Goal: Task Accomplishment & Management: Use online tool/utility

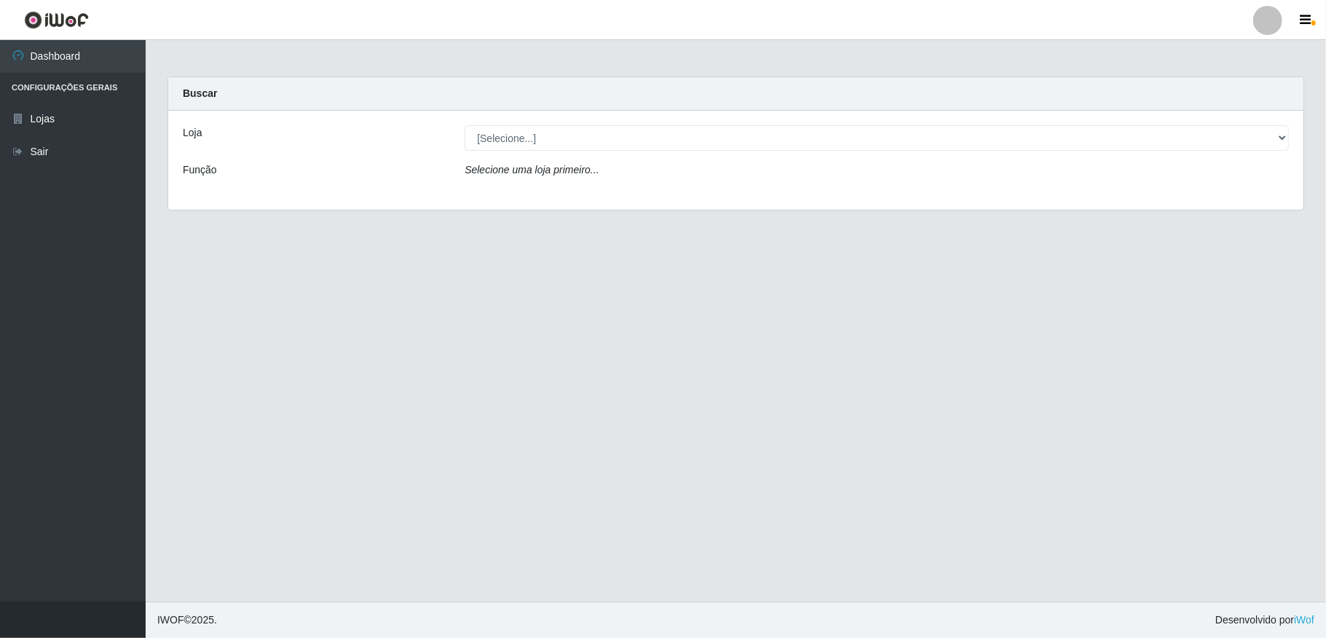
click at [949, 120] on div "Loja [Selecione...] Atacado Vem - Loja 36 Vila Nova do Colares Função Selecione…" at bounding box center [735, 160] width 1135 height 99
click at [944, 146] on select "[Selecione...] Atacado Vem - [STREET_ADDRESS]" at bounding box center [877, 137] width 824 height 25
select select "455"
click at [465, 125] on select "[Selecione...] Atacado Vem - [STREET_ADDRESS]" at bounding box center [877, 137] width 824 height 25
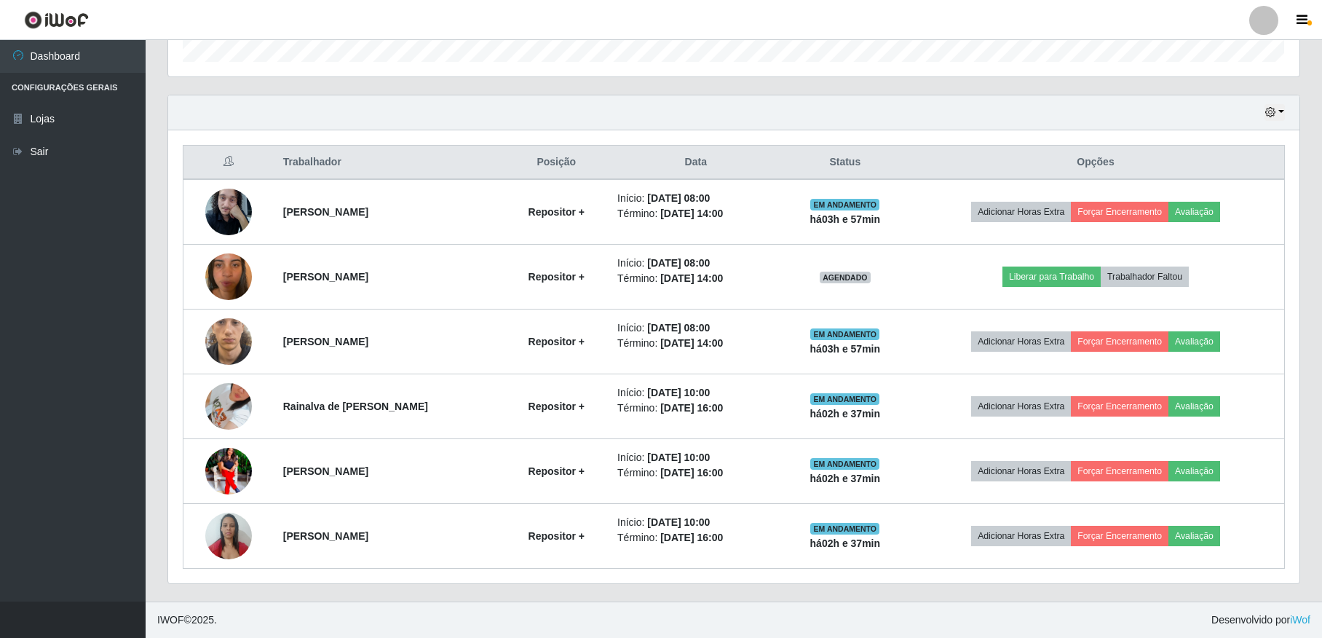
scroll to position [463, 0]
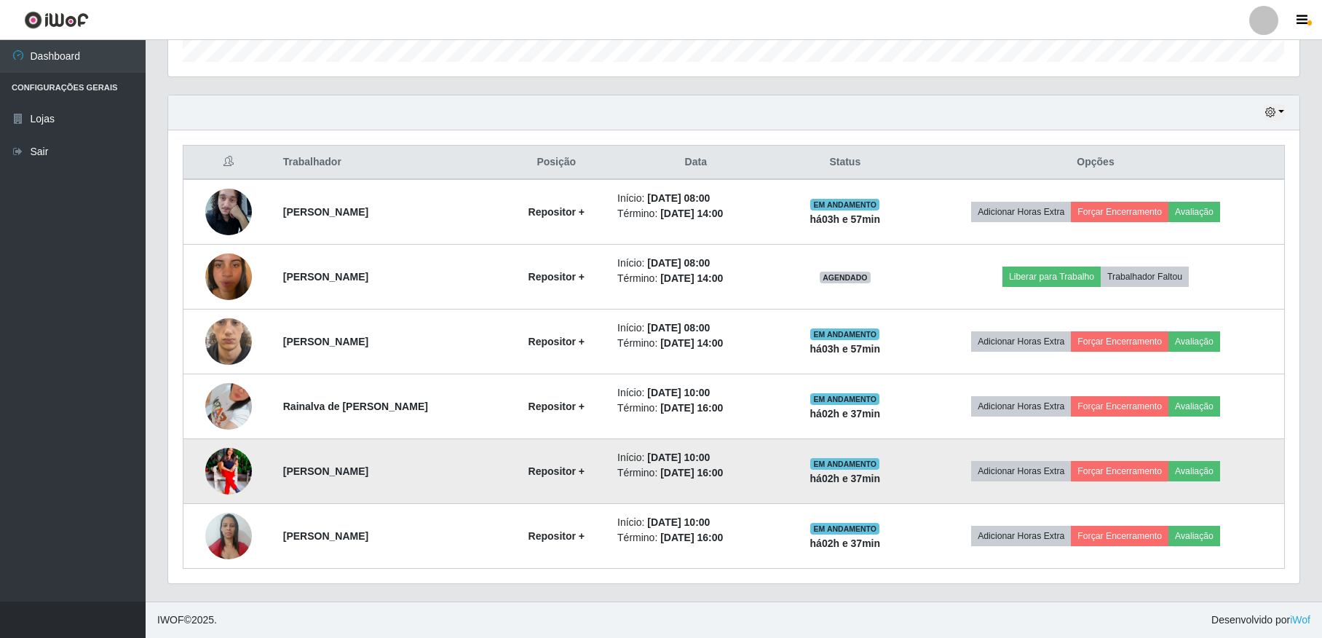
click at [245, 466] on img at bounding box center [228, 471] width 47 height 58
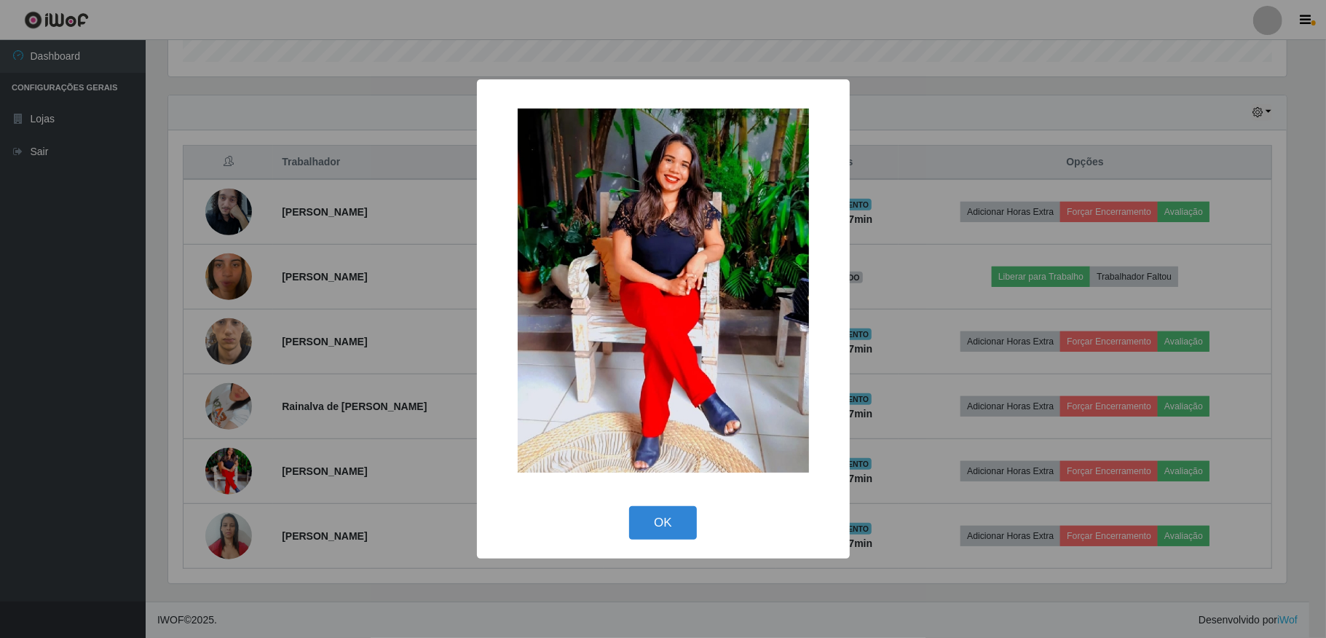
click at [223, 537] on div "× OK Cancel" at bounding box center [663, 319] width 1326 height 638
click at [676, 528] on button "OK" at bounding box center [663, 523] width 68 height 34
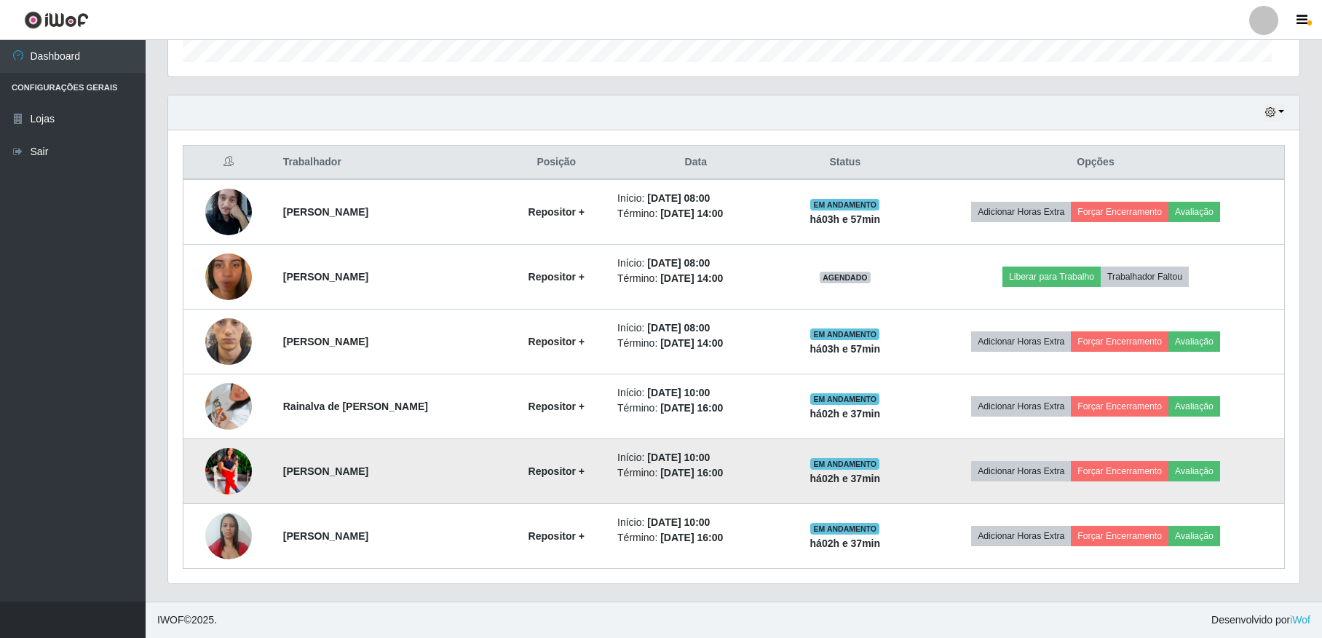
scroll to position [303, 1131]
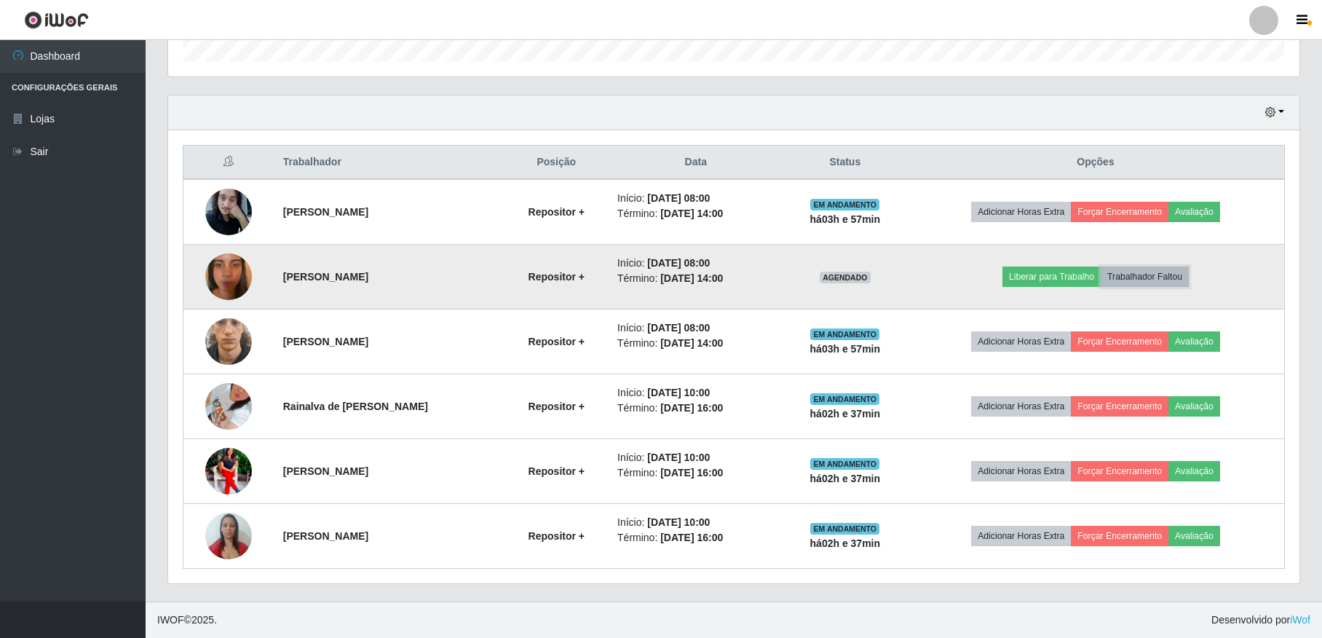
click at [1149, 268] on button "Trabalhador Faltou" at bounding box center [1145, 276] width 88 height 20
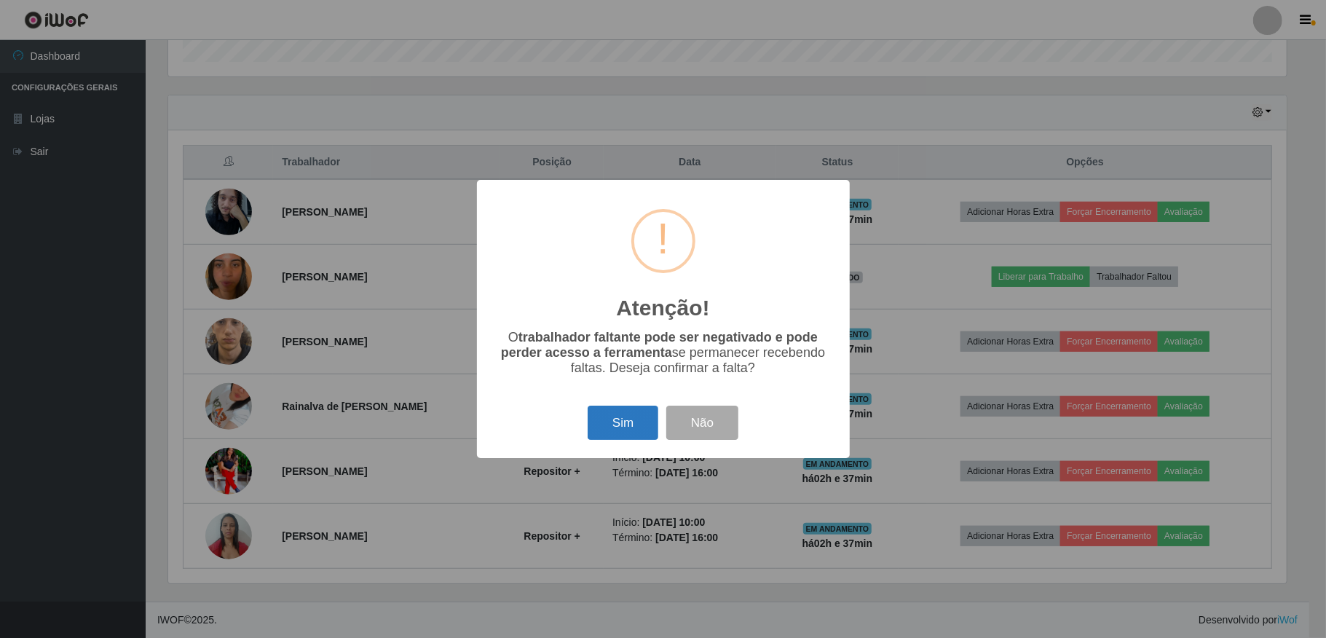
click at [607, 409] on button "Sim" at bounding box center [623, 423] width 71 height 34
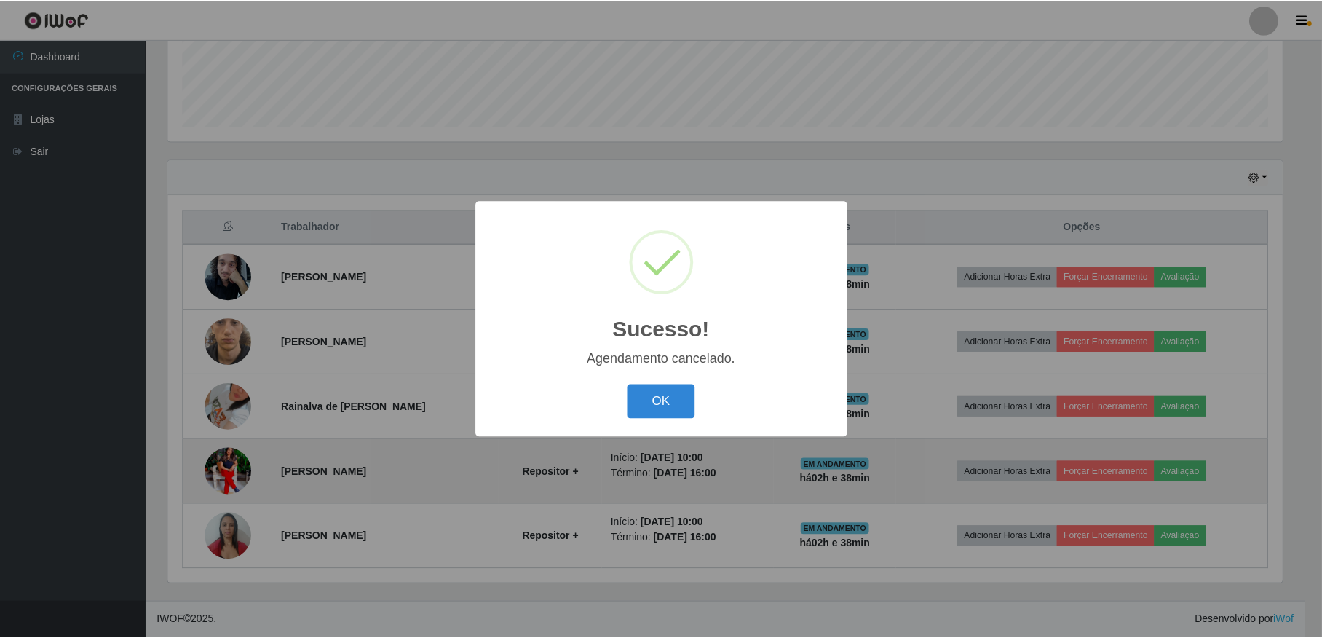
scroll to position [398, 0]
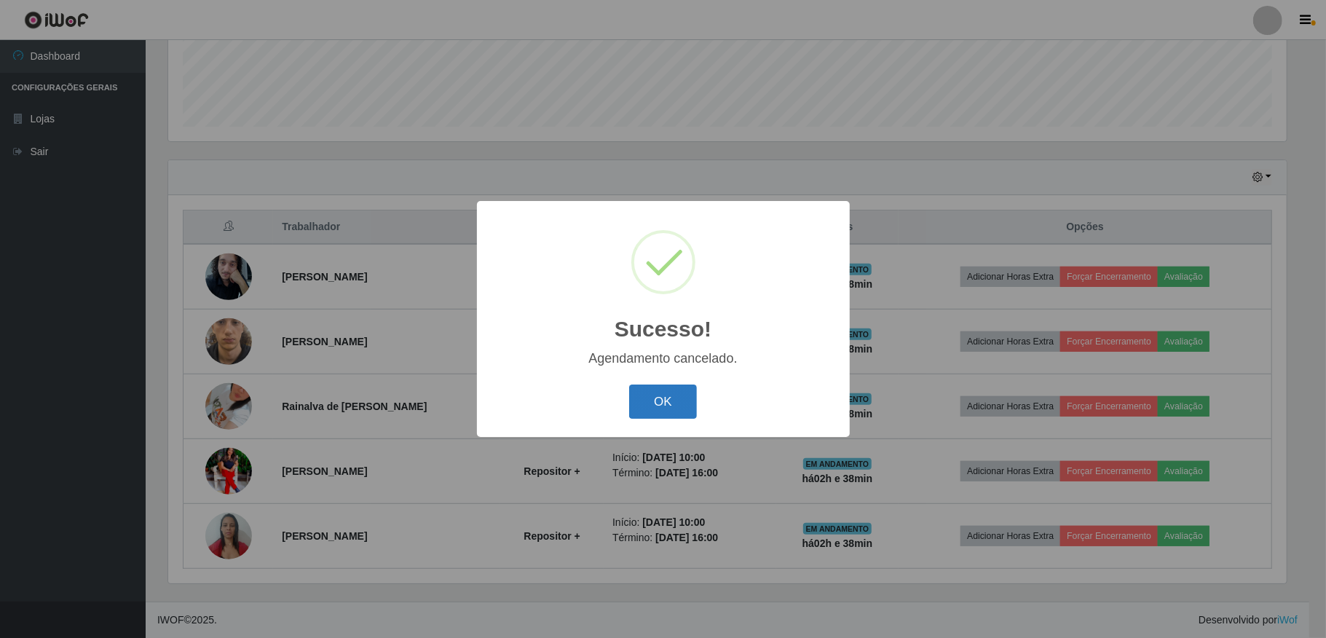
click at [683, 408] on button "OK" at bounding box center [663, 401] width 68 height 34
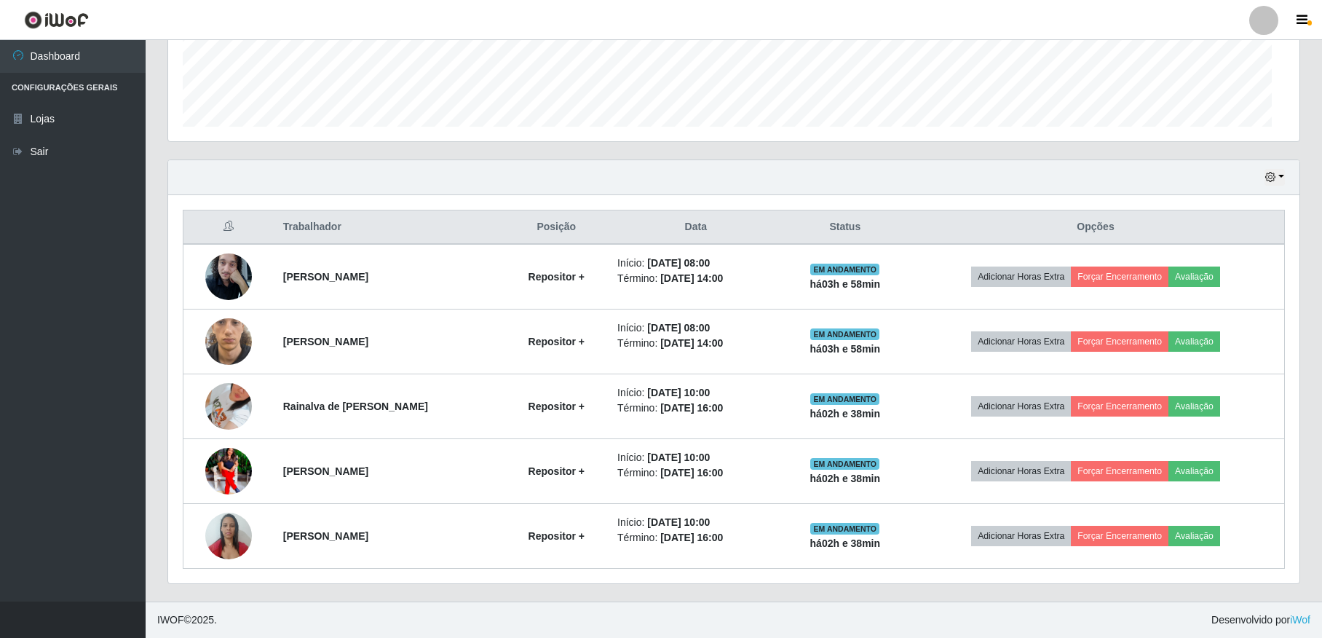
scroll to position [303, 1131]
click at [826, 185] on div "Hoje 1 dia 3 dias 1 Semana Não encerrados" at bounding box center [734, 177] width 1132 height 35
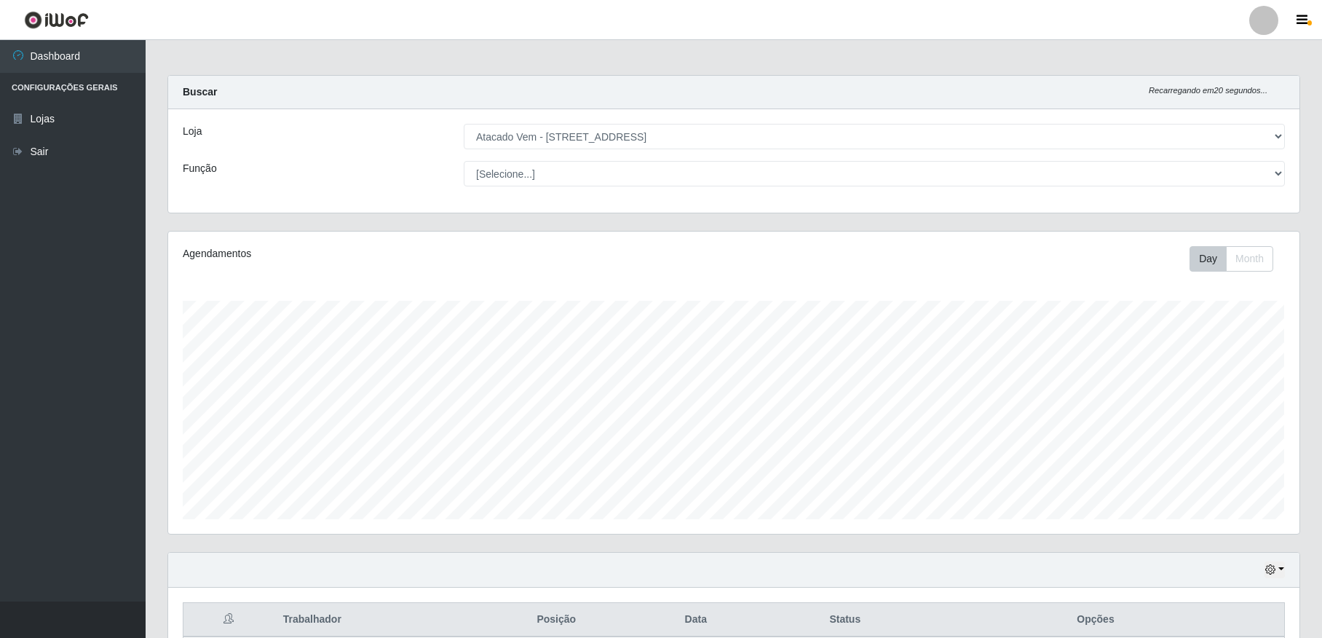
scroll to position [0, 0]
